Goal: Task Accomplishment & Management: Use online tool/utility

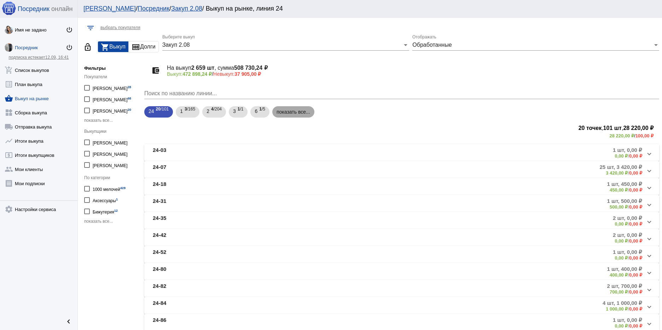
click at [288, 107] on mat-chip "показать все..." at bounding box center [293, 111] width 42 height 11
click at [193, 44] on div "Закуп 2.08" at bounding box center [282, 45] width 240 height 6
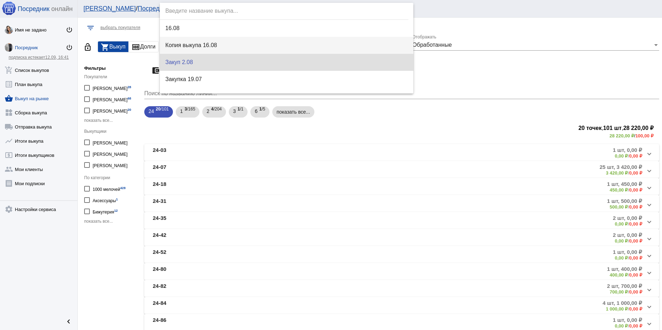
click at [203, 43] on span "Копия выкупа 16.08" at bounding box center [287, 45] width 243 height 17
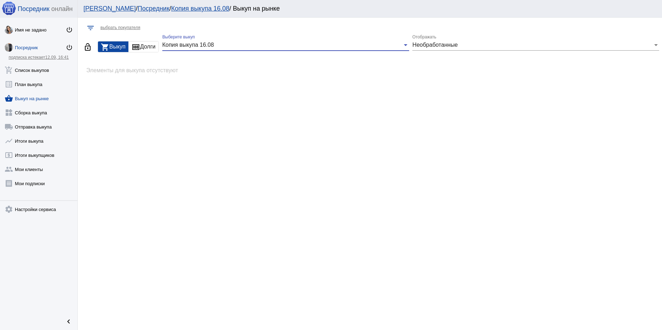
click at [456, 45] on span "Необработанные" at bounding box center [434, 45] width 45 height 6
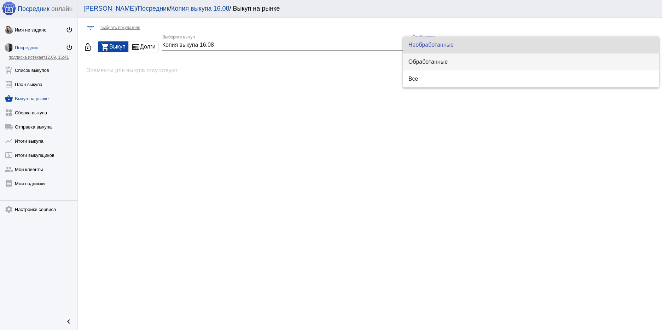
click at [448, 60] on span "Обработанные" at bounding box center [530, 61] width 245 height 17
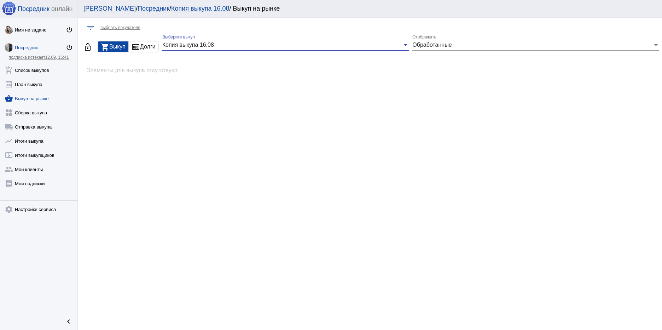
click at [370, 46] on div "Копия выкупа 16.08" at bounding box center [282, 45] width 240 height 6
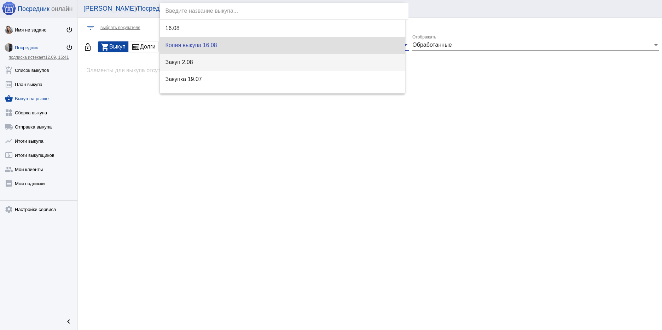
scroll to position [0, 0]
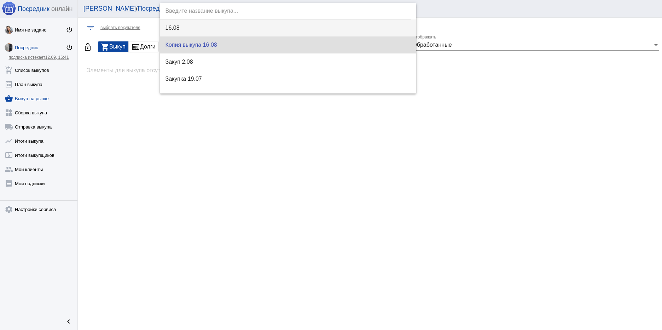
click at [189, 27] on span "16.08" at bounding box center [288, 27] width 245 height 17
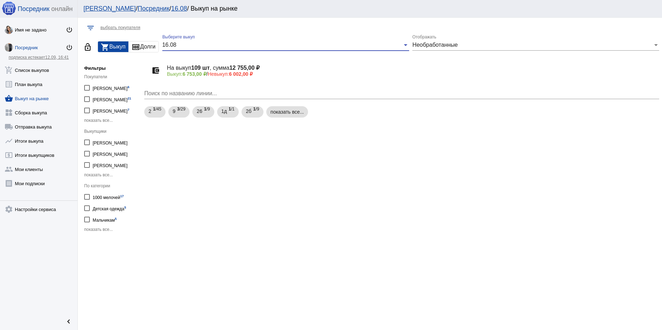
click at [460, 41] on div "Необработанные Отображать" at bounding box center [535, 43] width 247 height 16
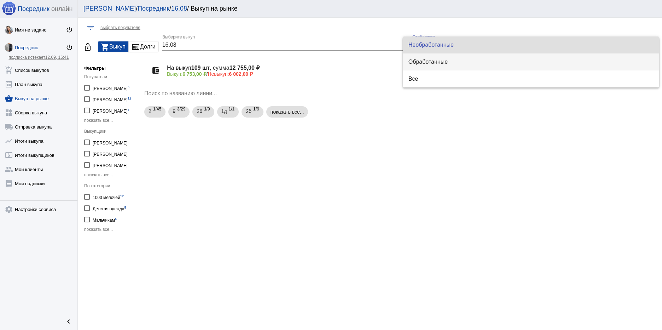
click at [446, 61] on span "Обработанные" at bounding box center [530, 61] width 245 height 17
